Goal: Task Accomplishment & Management: Complete application form

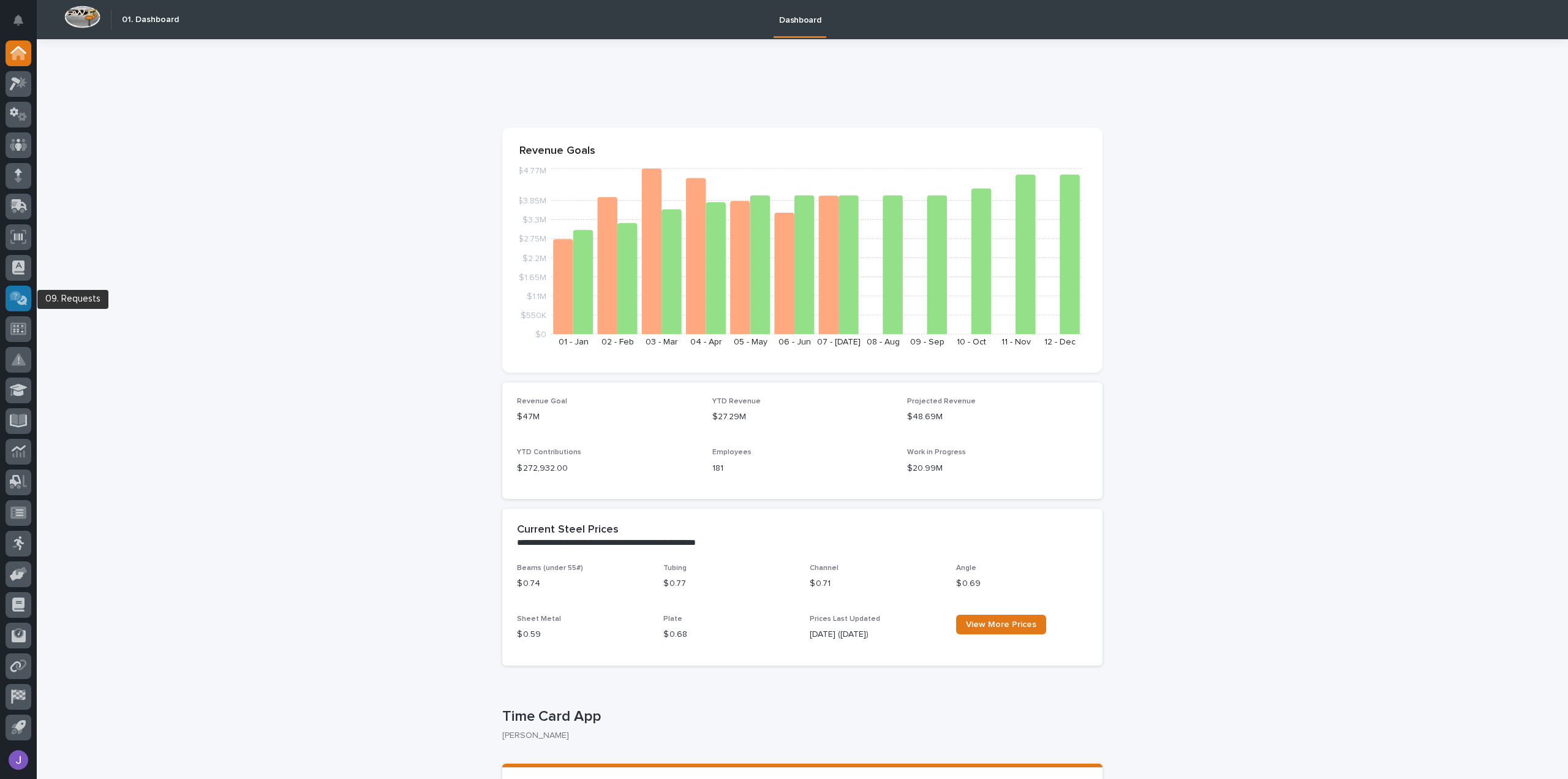
click at [20, 305] on div at bounding box center [19, 299] width 26 height 26
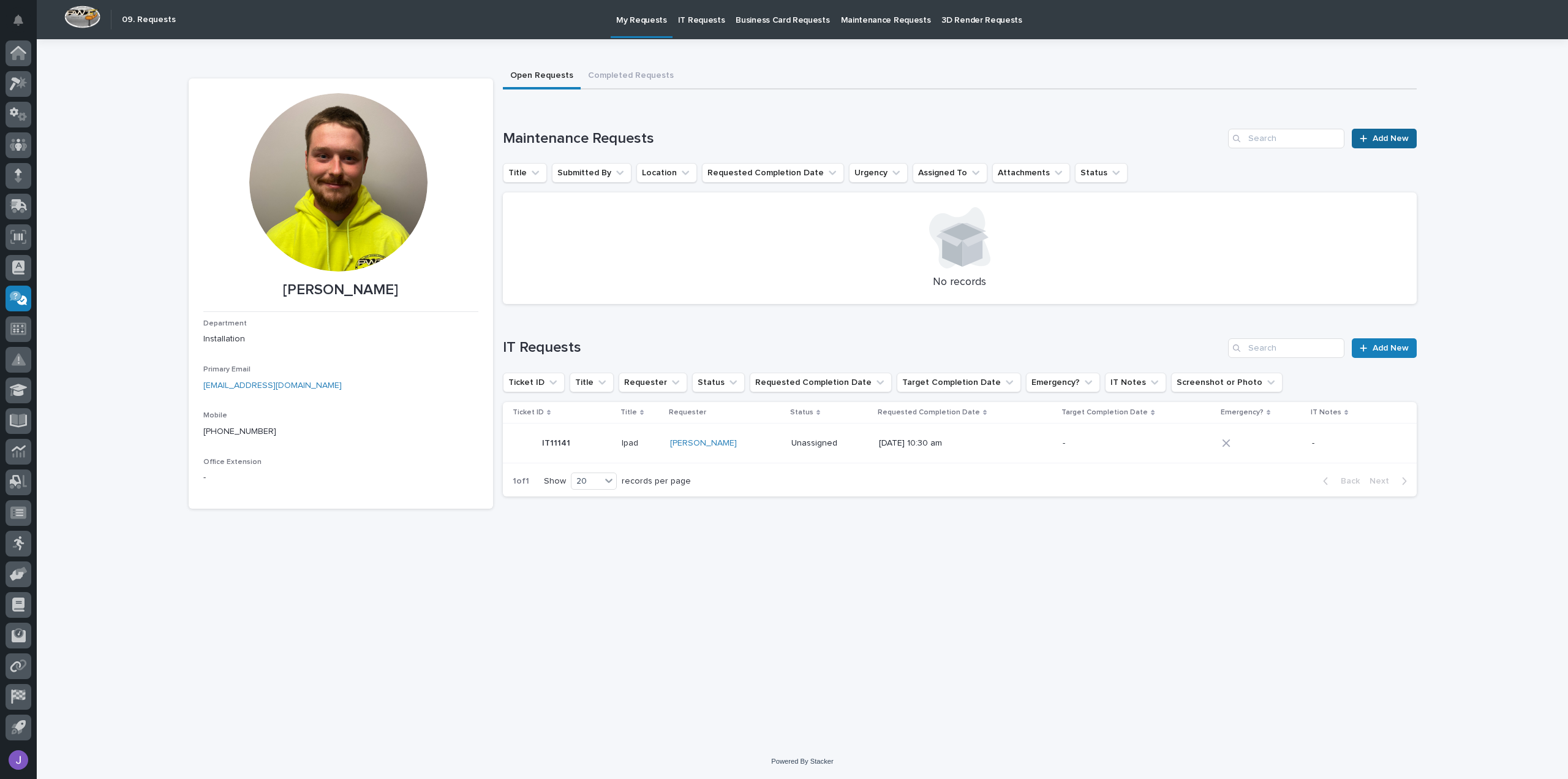
click at [1381, 139] on span "Add New" at bounding box center [1391, 138] width 36 height 8
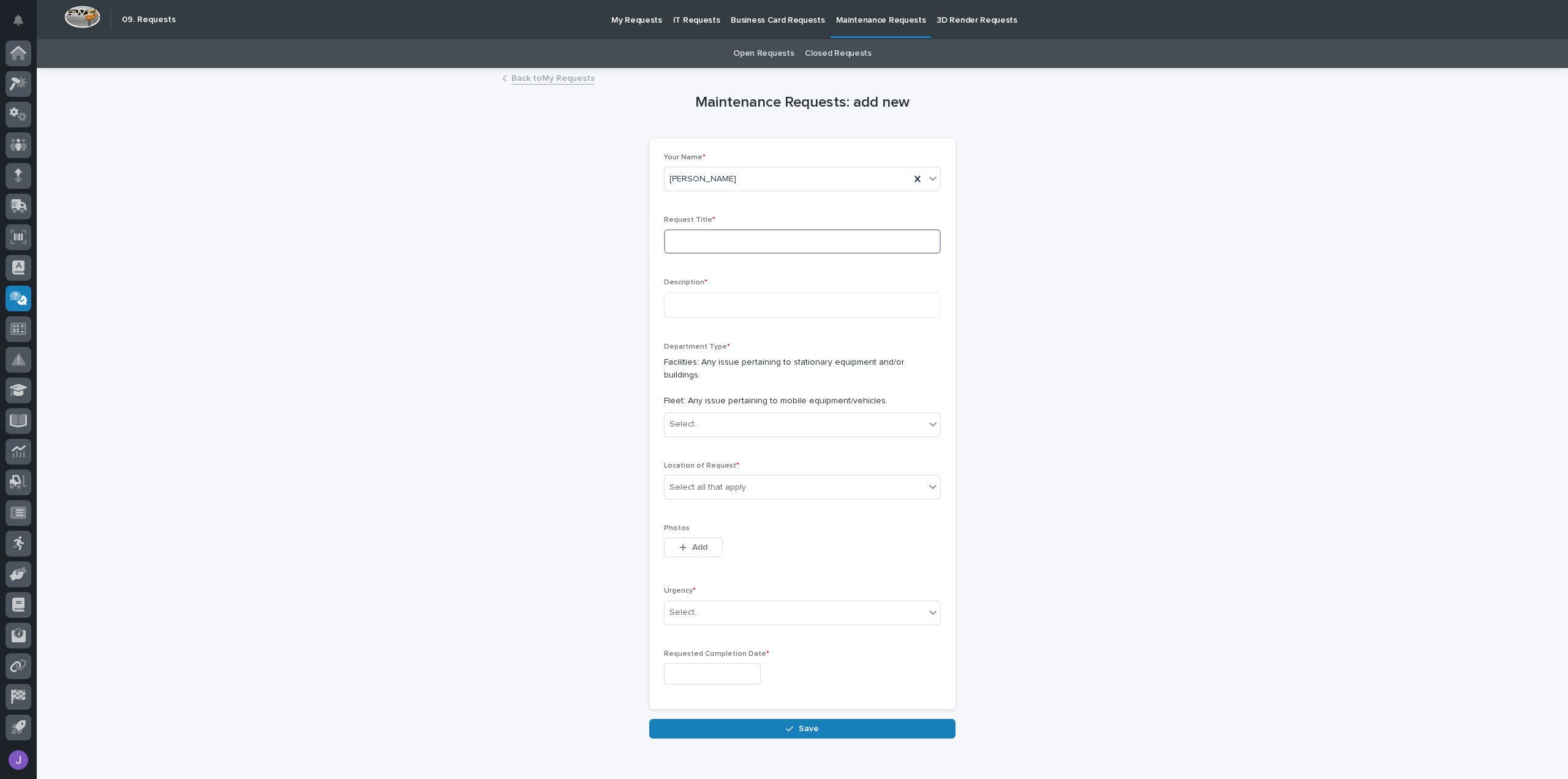
click at [695, 240] on input at bounding box center [802, 241] width 277 height 24
type input "Truck 10"
click at [874, 315] on textarea at bounding box center [802, 305] width 277 height 26
type textarea "*"
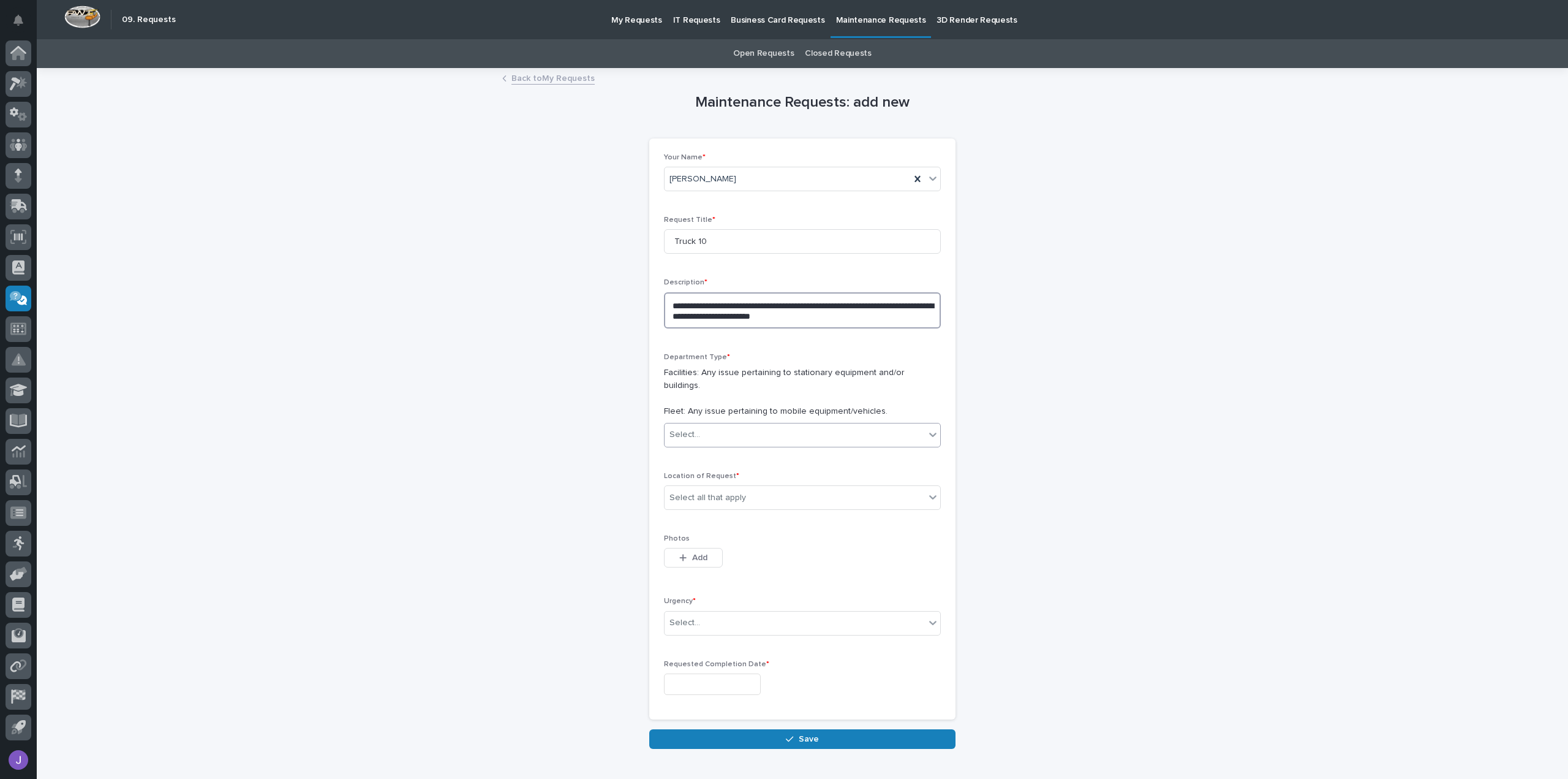
type textarea "**********"
click at [804, 425] on div "Select..." at bounding box center [795, 435] width 260 height 20
click at [783, 465] on div "Fleet" at bounding box center [797, 466] width 276 height 22
click at [783, 488] on div "Select all that apply" at bounding box center [795, 498] width 260 height 20
click at [720, 573] on div "B4" at bounding box center [797, 572] width 276 height 22
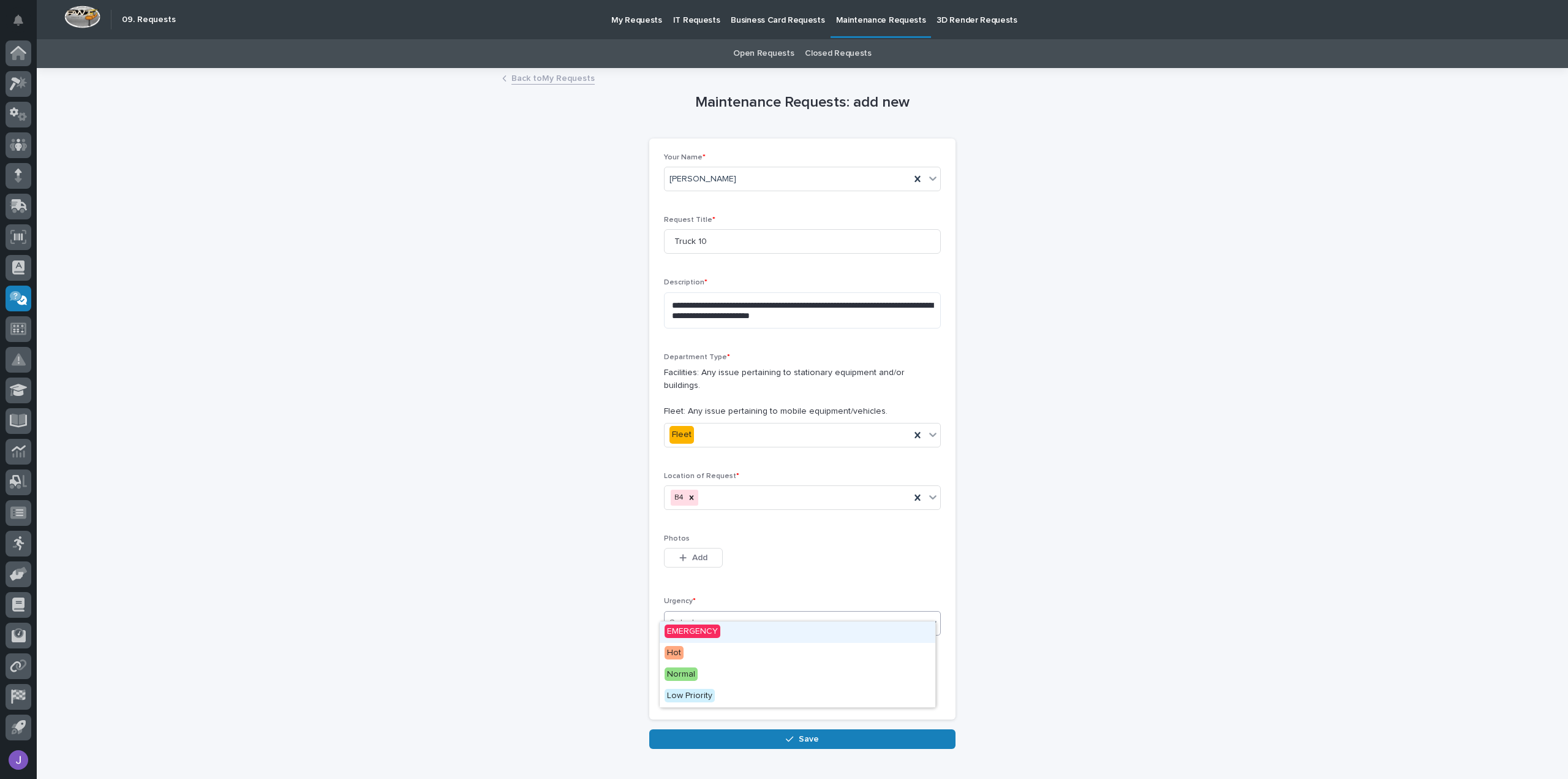
click at [719, 616] on div "Select..." at bounding box center [795, 623] width 260 height 20
click at [709, 676] on div "Normal" at bounding box center [797, 675] width 276 height 22
click at [709, 676] on input "text" at bounding box center [712, 684] width 97 height 22
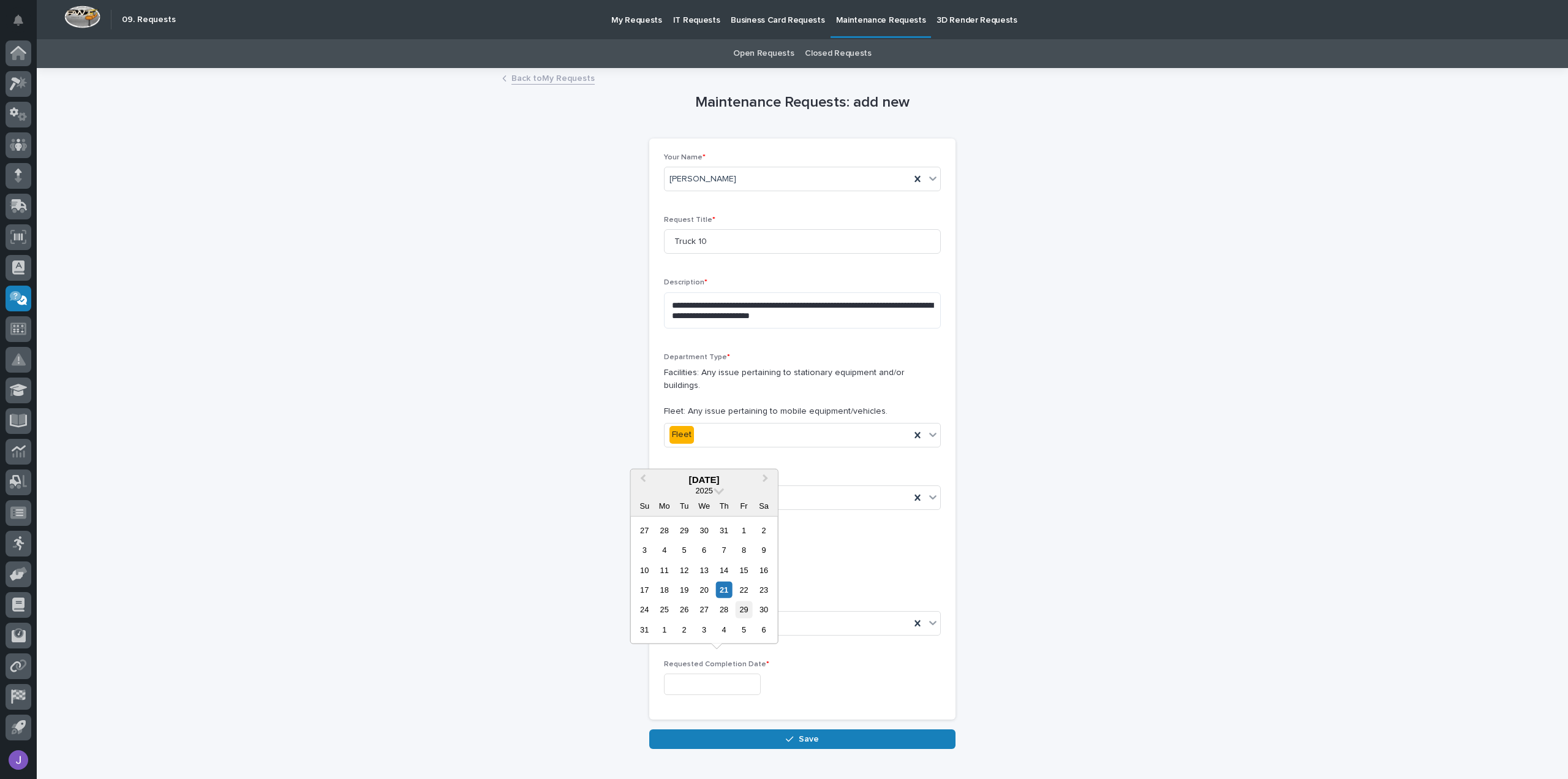
click at [743, 613] on div "29" at bounding box center [744, 610] width 17 height 17
type input "**********"
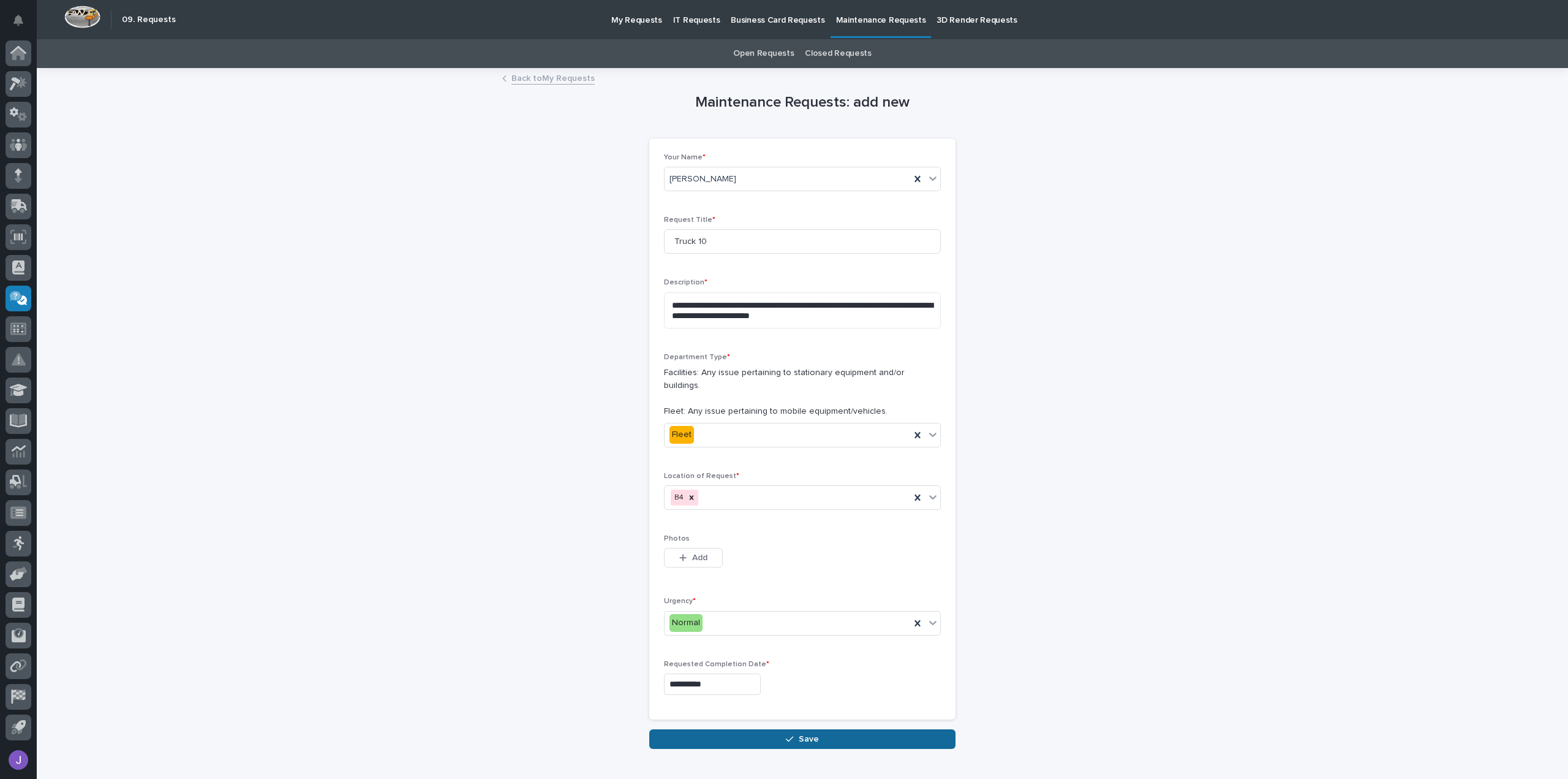
click at [775, 729] on button "Save" at bounding box center [802, 739] width 306 height 20
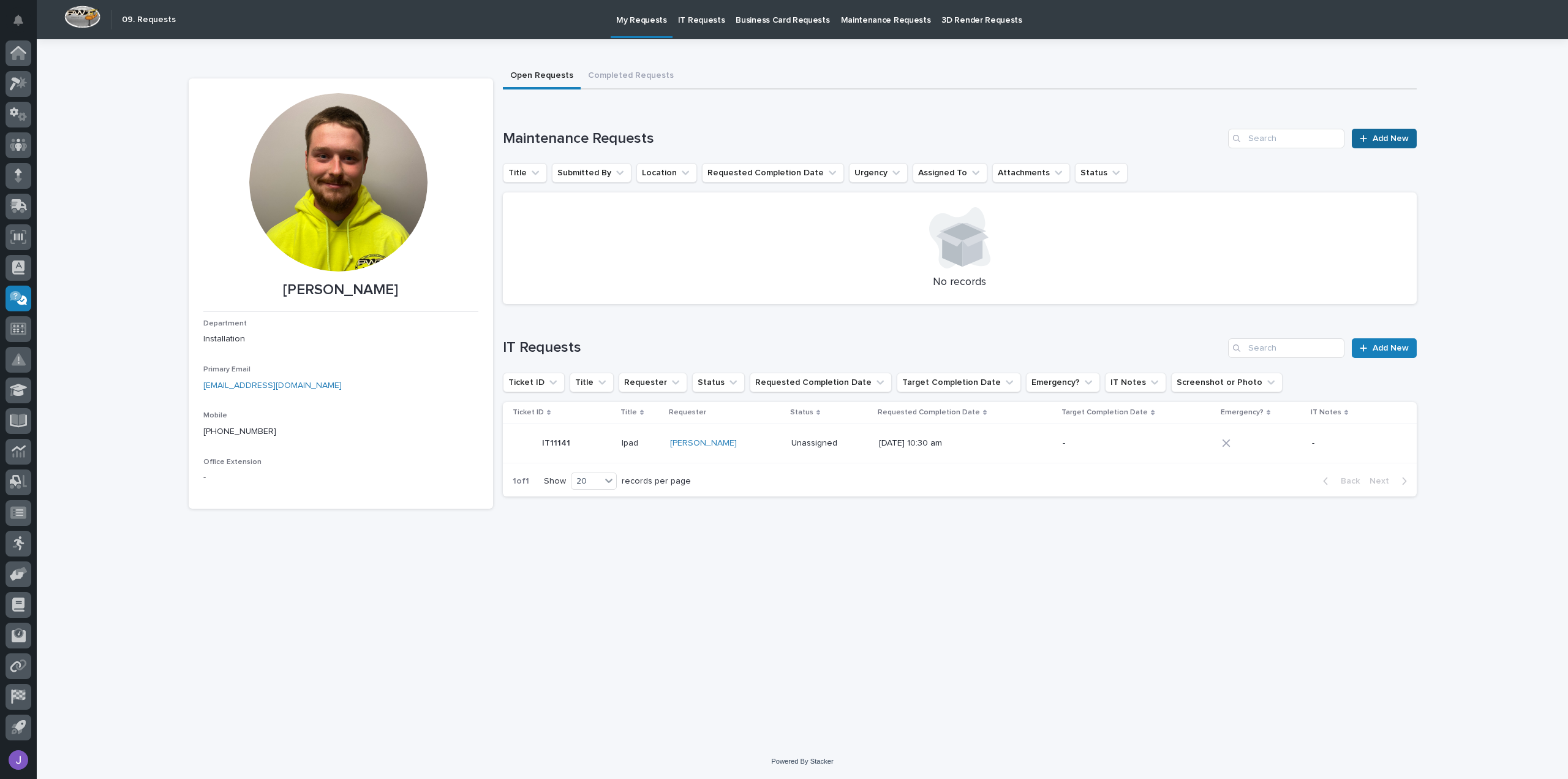
click at [1380, 136] on span "Add New" at bounding box center [1391, 138] width 36 height 8
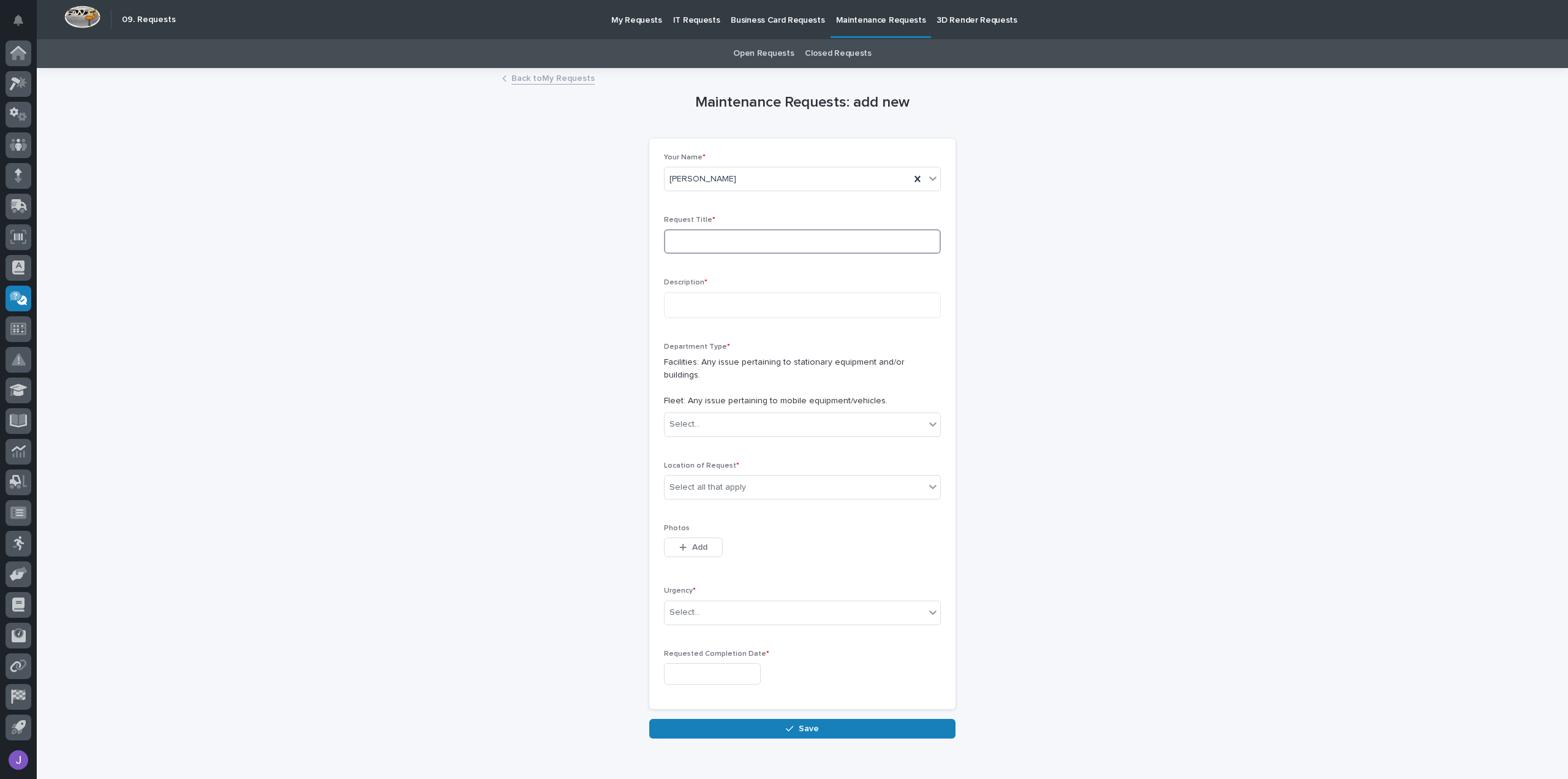
click at [719, 246] on input at bounding box center [802, 241] width 277 height 24
click at [722, 241] on input "Trailer 31 dropdeck" at bounding box center [802, 241] width 277 height 24
type input "Trailer 31 drop deck"
click at [708, 303] on textarea at bounding box center [802, 305] width 277 height 26
type textarea "**********"
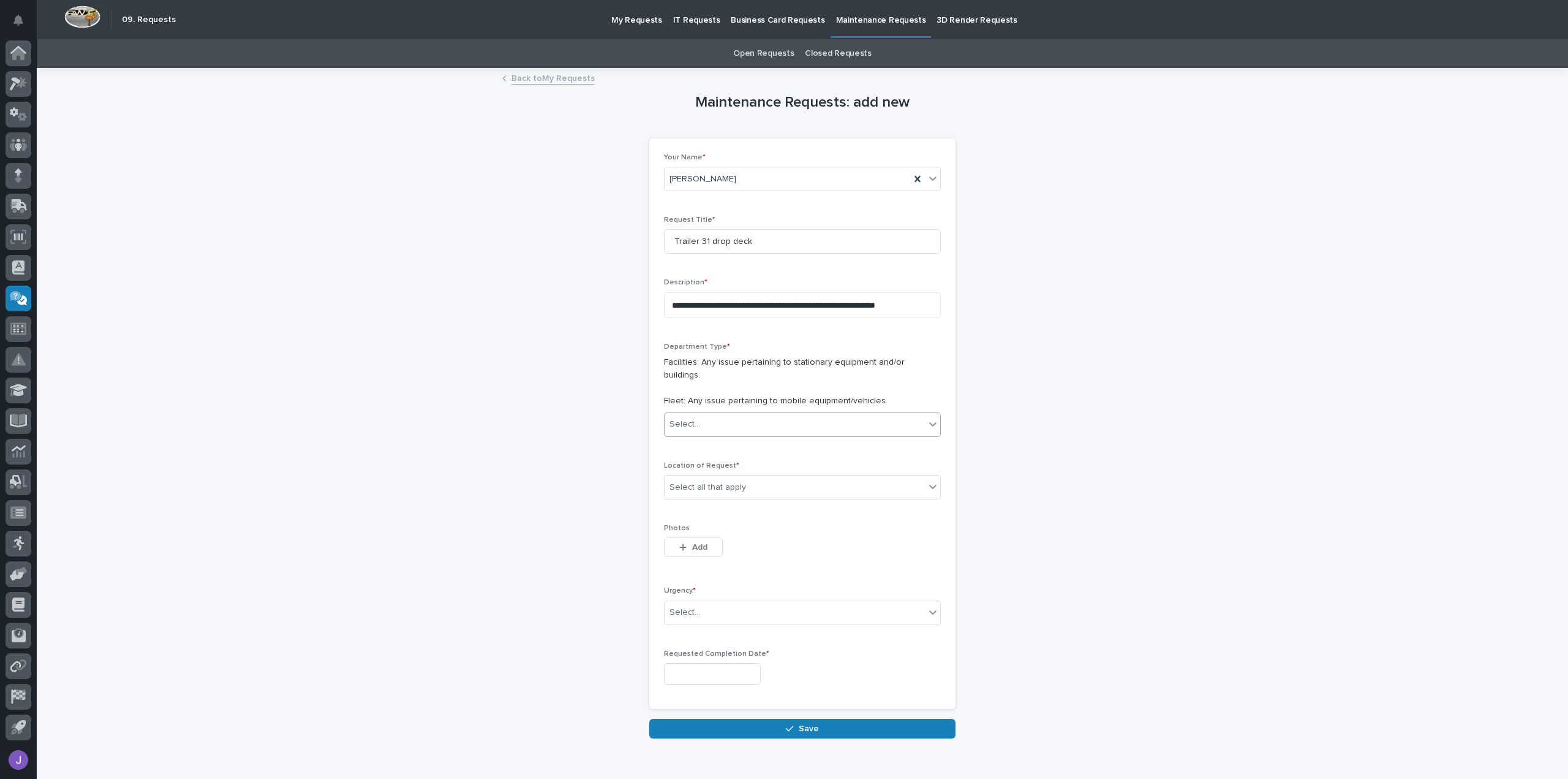
click at [738, 414] on div "Select..." at bounding box center [795, 425] width 260 height 20
click at [732, 457] on div "Fleet" at bounding box center [797, 456] width 276 height 22
click at [740, 478] on div "Select all that apply" at bounding box center [795, 488] width 260 height 20
drag, startPoint x: 724, startPoint y: 549, endPoint x: 724, endPoint y: 565, distance: 16.0
click at [724, 565] on div "B4" at bounding box center [797, 562] width 276 height 22
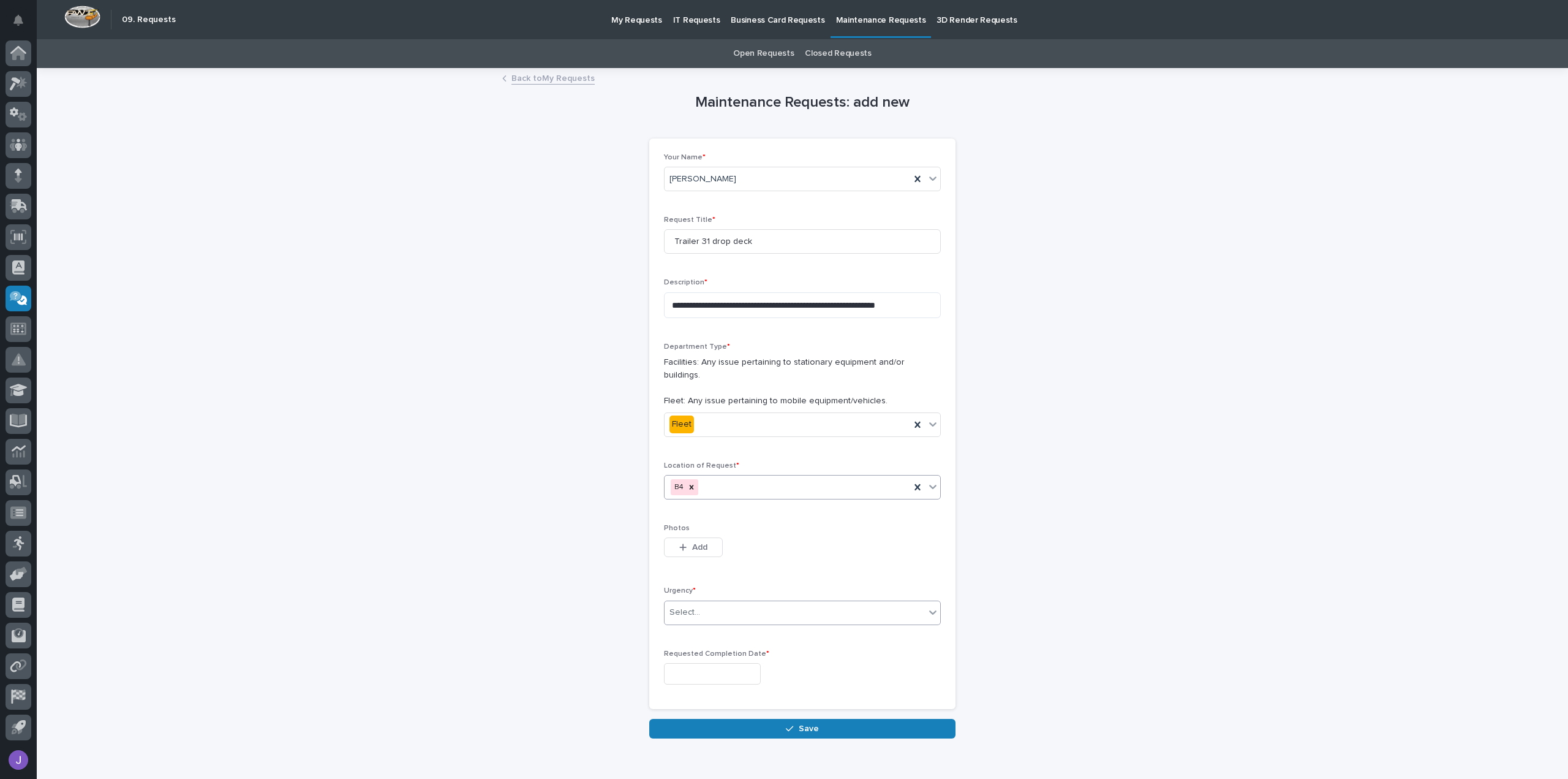
click at [726, 602] on div "Select..." at bounding box center [795, 613] width 260 height 20
click at [726, 661] on div "Normal" at bounding box center [797, 665] width 276 height 22
click at [717, 665] on input "text" at bounding box center [712, 674] width 97 height 22
click at [741, 593] on div "29" at bounding box center [744, 599] width 17 height 17
type input "**********"
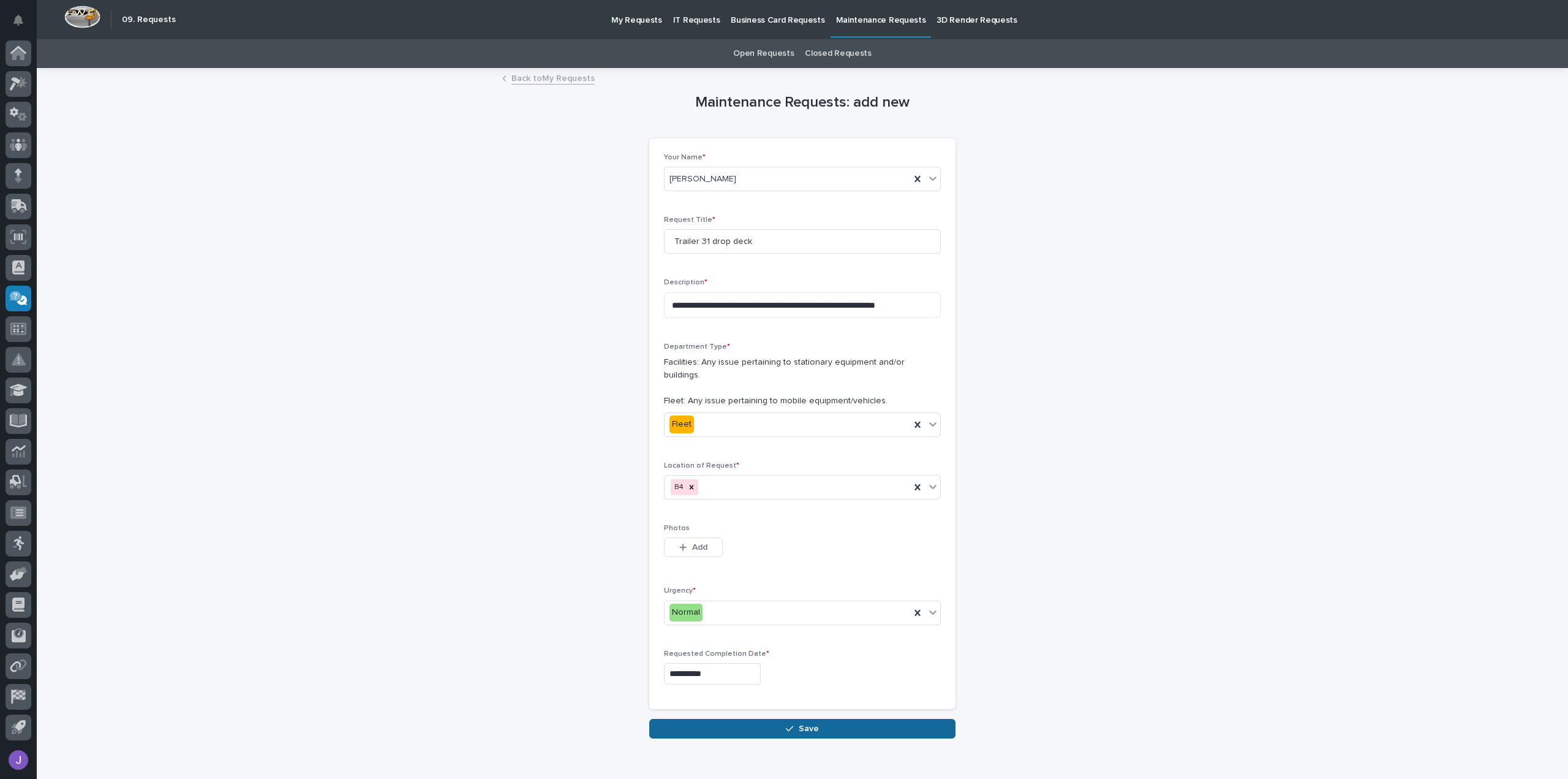
click at [790, 725] on div "button" at bounding box center [791, 728] width 12 height 8
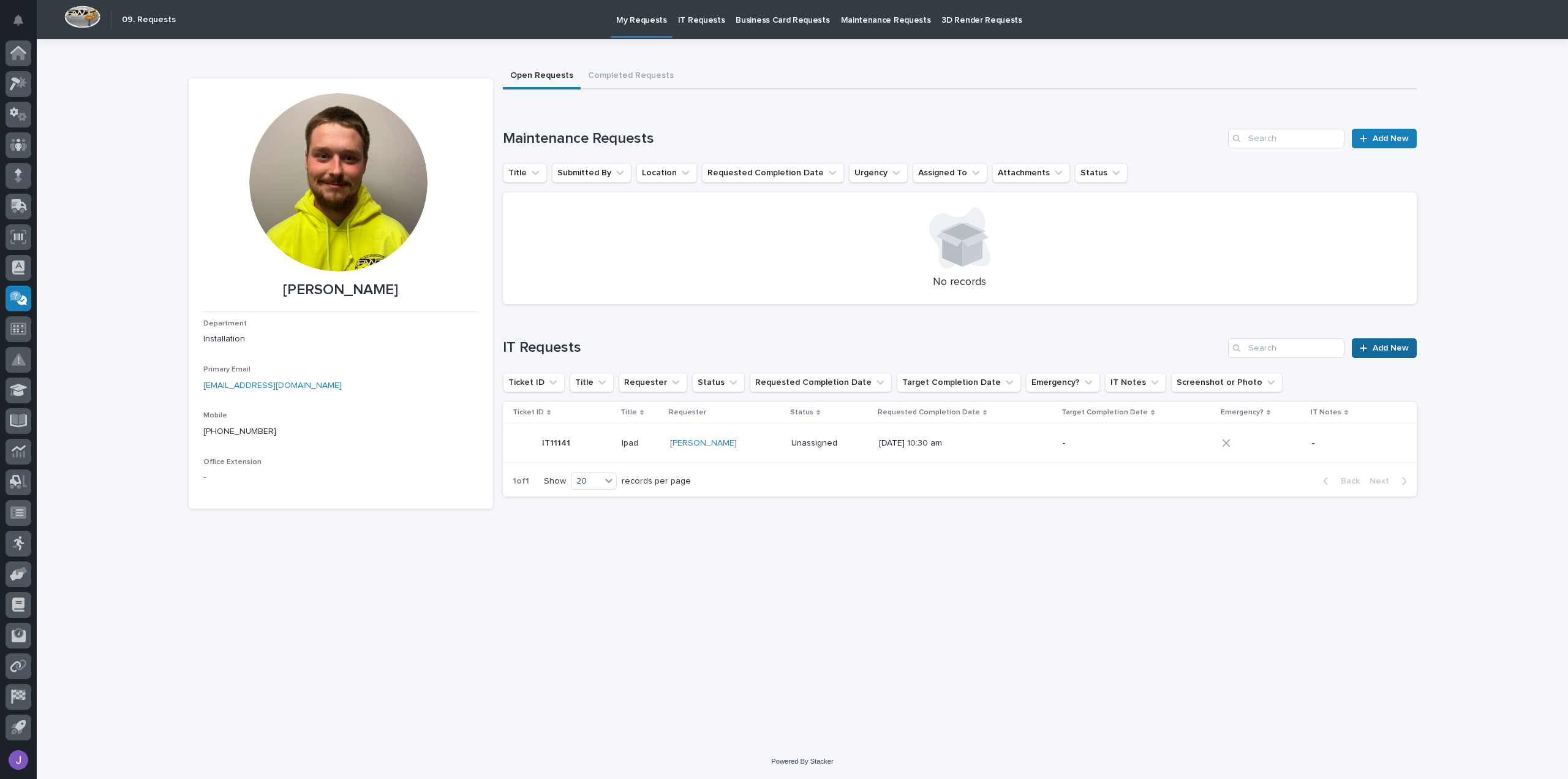
click at [1377, 349] on span "Add New" at bounding box center [1391, 348] width 36 height 8
